Goal: Transaction & Acquisition: Subscribe to service/newsletter

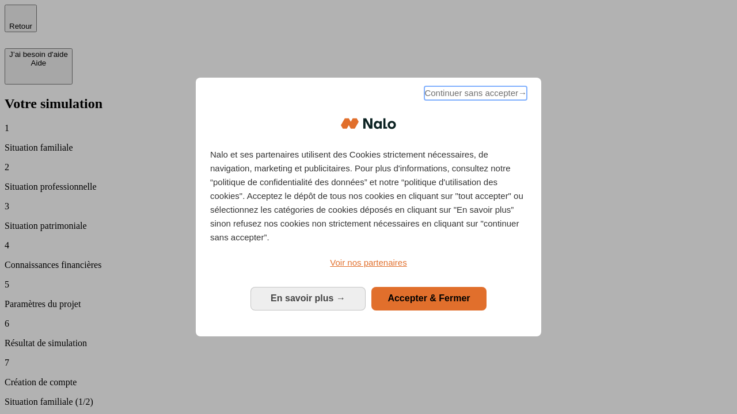
click at [474, 95] on span "Continuer sans accepter →" at bounding box center [475, 93] width 102 height 14
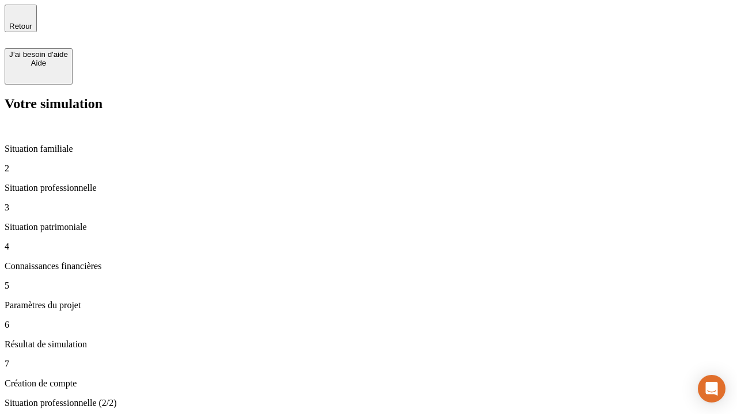
type input "30 000"
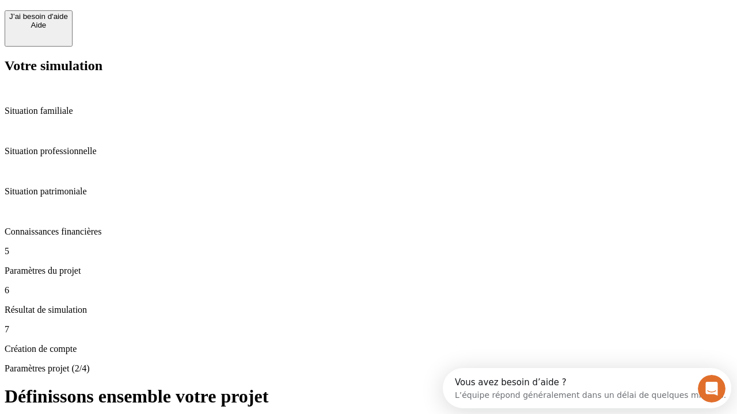
scroll to position [10, 0]
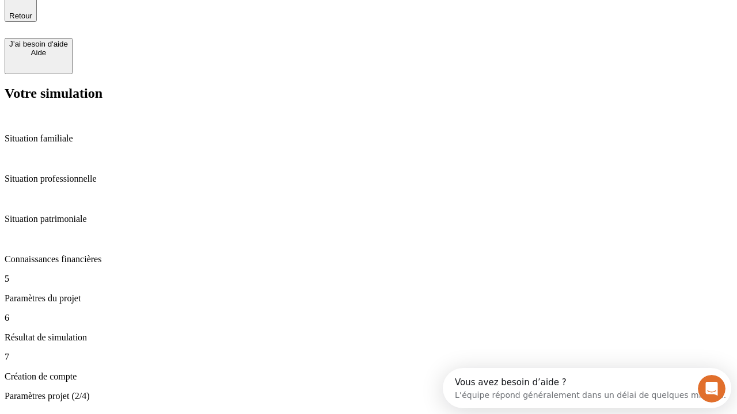
type input "25"
type input "64"
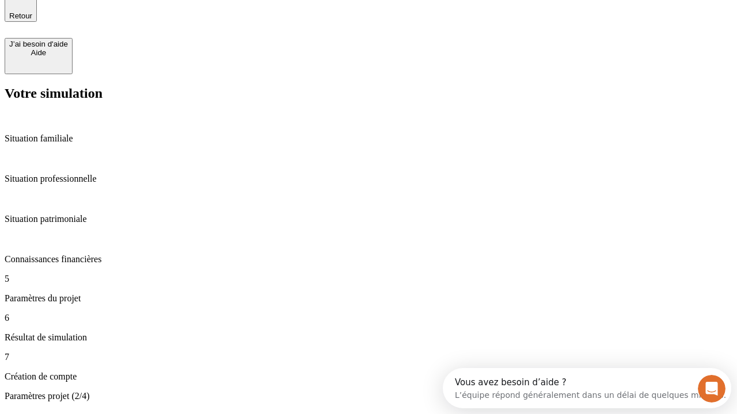
type input "1 000"
type input "640"
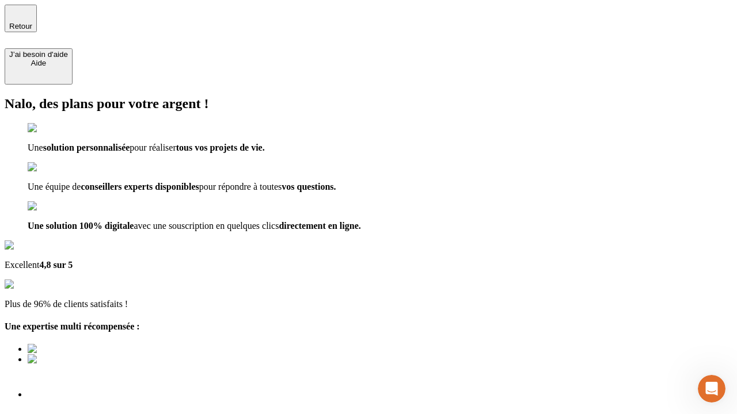
type input "[EMAIL_ADDRESS][PERSON_NAME][DOMAIN_NAME]"
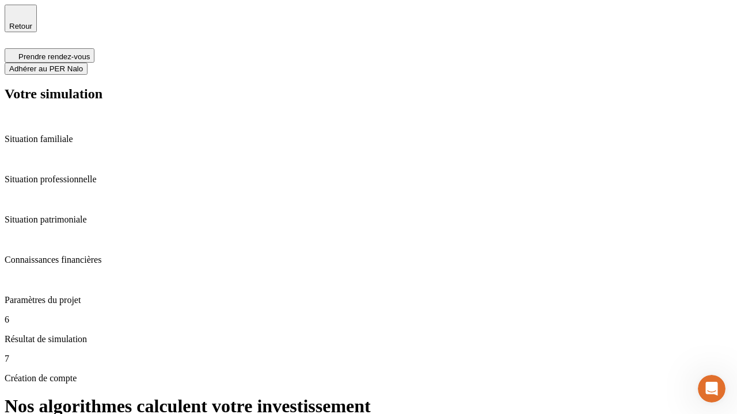
scroll to position [5, 0]
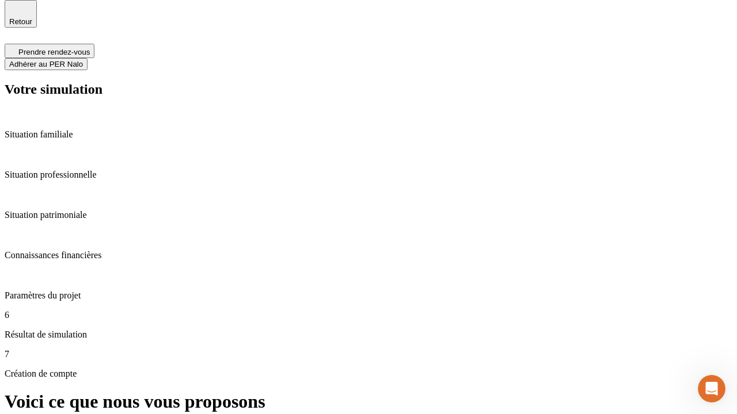
click at [83, 60] on span "Adhérer au PER Nalo" at bounding box center [46, 64] width 74 height 9
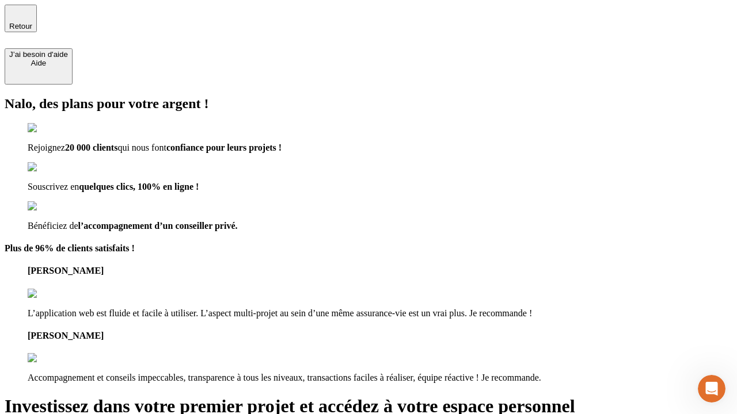
type input "[EMAIL_ADDRESS][PERSON_NAME][DOMAIN_NAME]"
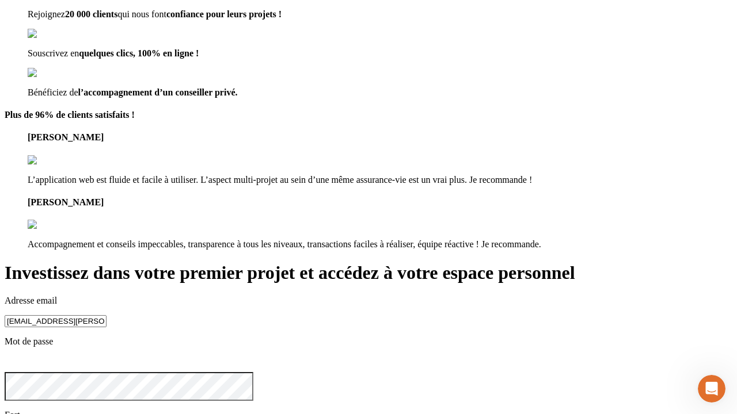
scroll to position [36, 0]
